Goal: Find specific page/section: Find specific page/section

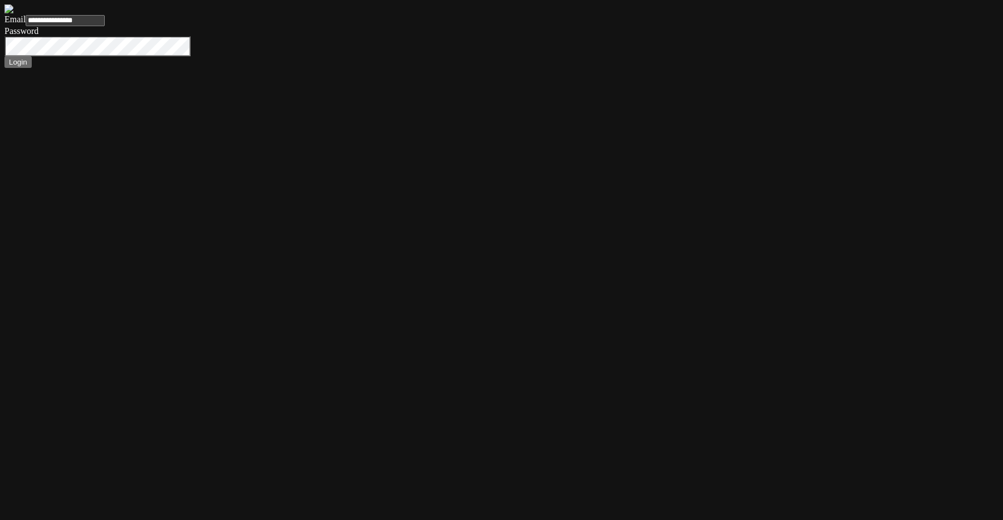
click at [4, 56] on button "Login" at bounding box center [17, 62] width 27 height 12
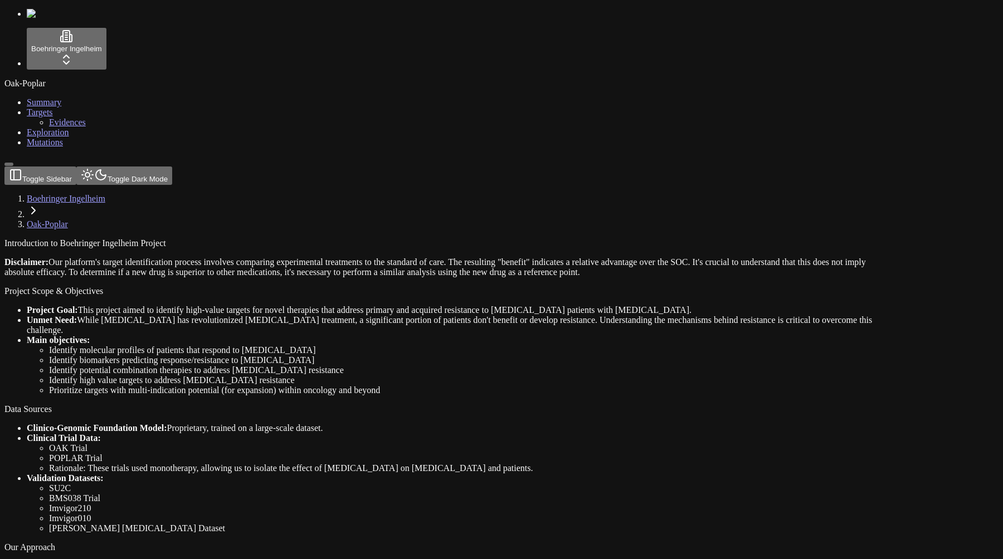
click at [52, 147] on link "Mutations" at bounding box center [45, 142] width 36 height 9
